Goal: Check status: Check status

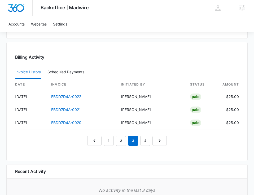
scroll to position [858, 0]
click at [145, 138] on link "4" at bounding box center [145, 140] width 10 height 10
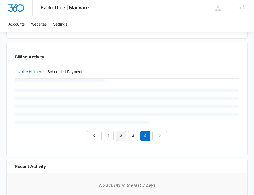
click at [122, 139] on link "2" at bounding box center [121, 136] width 10 height 10
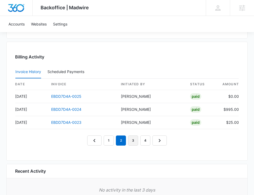
click at [132, 143] on link "3" at bounding box center [133, 140] width 10 height 10
click at [123, 142] on link "2" at bounding box center [121, 140] width 10 height 10
click at [109, 140] on link "1" at bounding box center [109, 140] width 10 height 10
click at [120, 141] on link "2" at bounding box center [121, 140] width 10 height 10
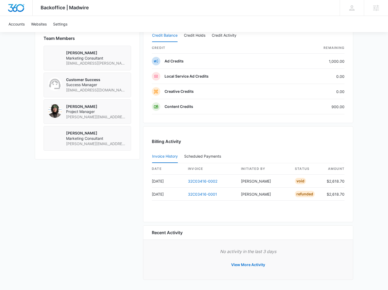
scroll to position [386, 0]
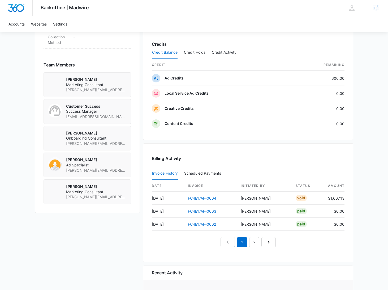
scroll to position [409, 0]
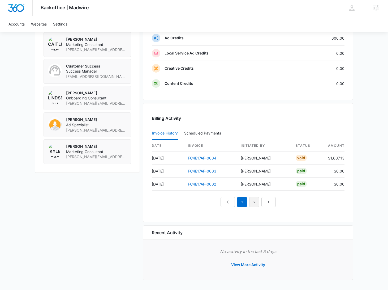
click at [252, 204] on link "2" at bounding box center [254, 202] width 10 height 10
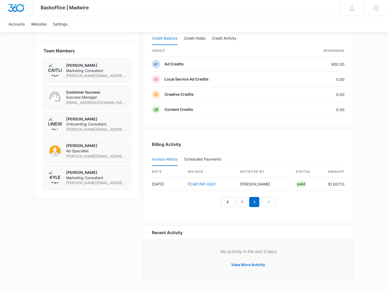
scroll to position [383, 0]
click at [244, 204] on link "1" at bounding box center [242, 202] width 10 height 10
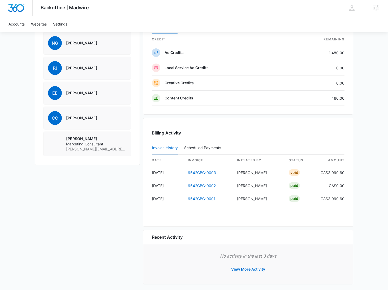
scroll to position [394, 0]
click at [196, 196] on link "9542CBC-0001" at bounding box center [202, 198] width 28 height 5
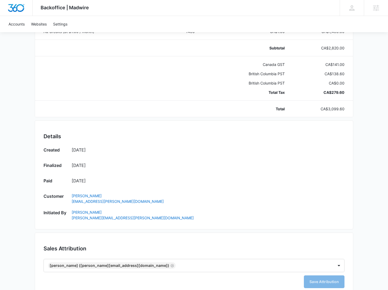
scroll to position [168, 0]
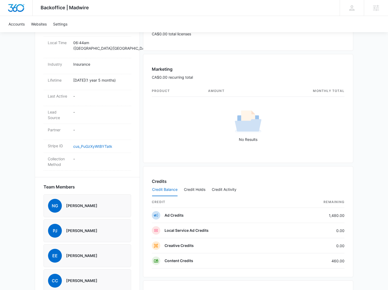
scroll to position [231, 0]
click at [88, 145] on link "cus_PuGzXyWtBYTatk" at bounding box center [92, 146] width 39 height 5
